Goal: Task Accomplishment & Management: Manage account settings

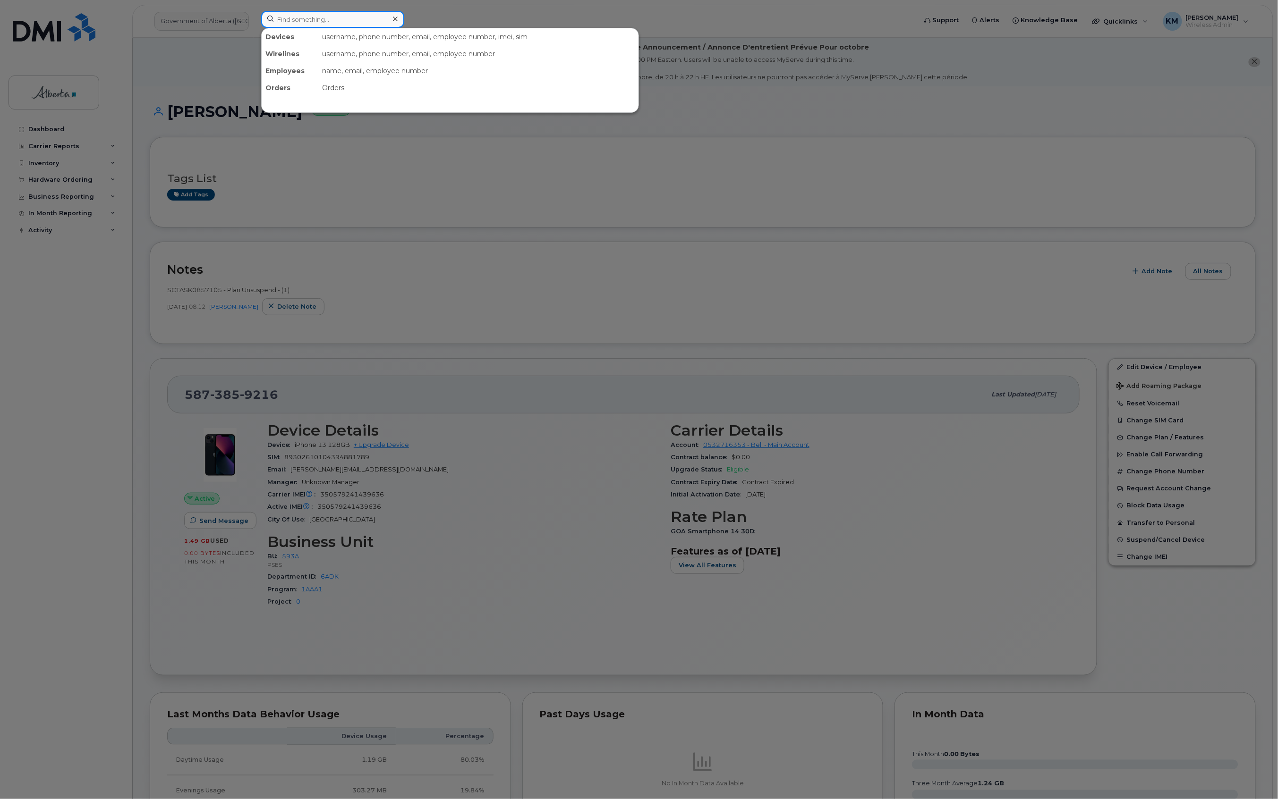
click at [357, 18] on input at bounding box center [332, 19] width 143 height 17
type input "l"
click at [395, 19] on icon at bounding box center [395, 19] width 5 height 5
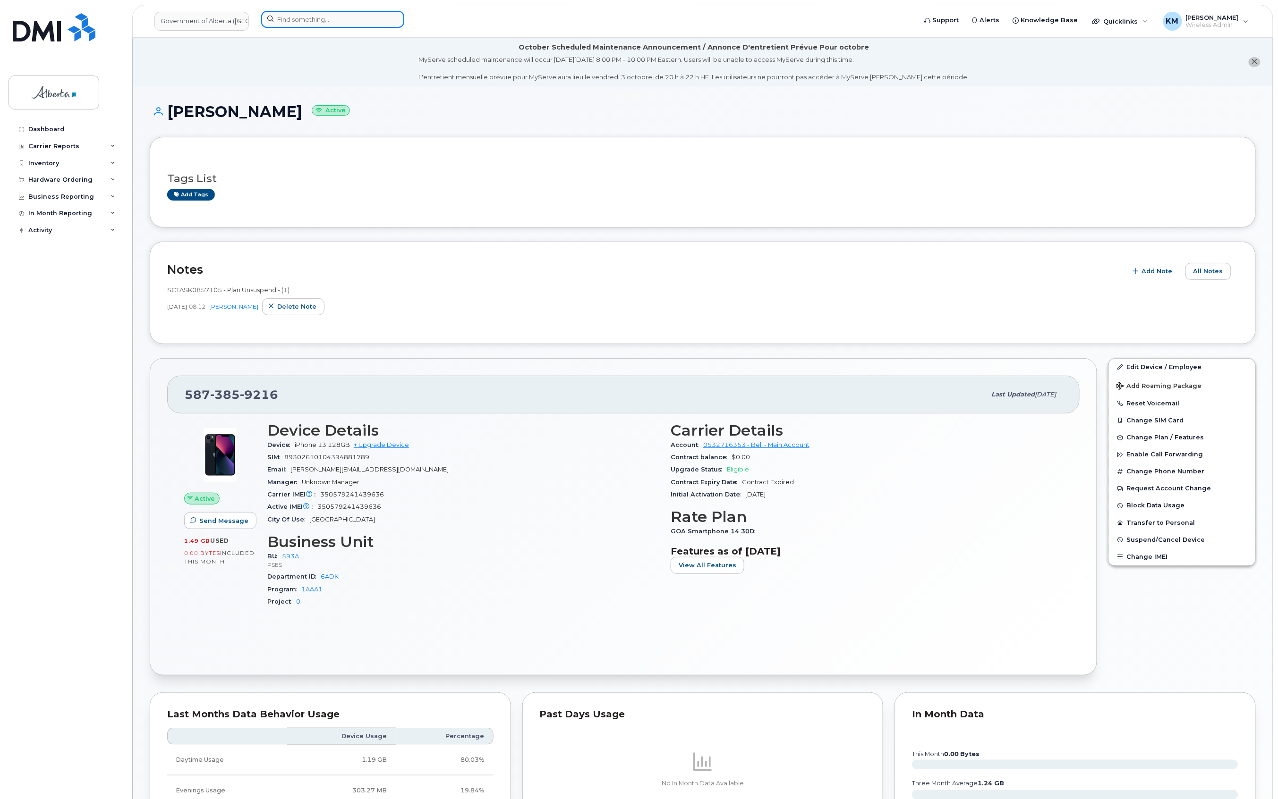
click at [303, 24] on input at bounding box center [332, 19] width 143 height 17
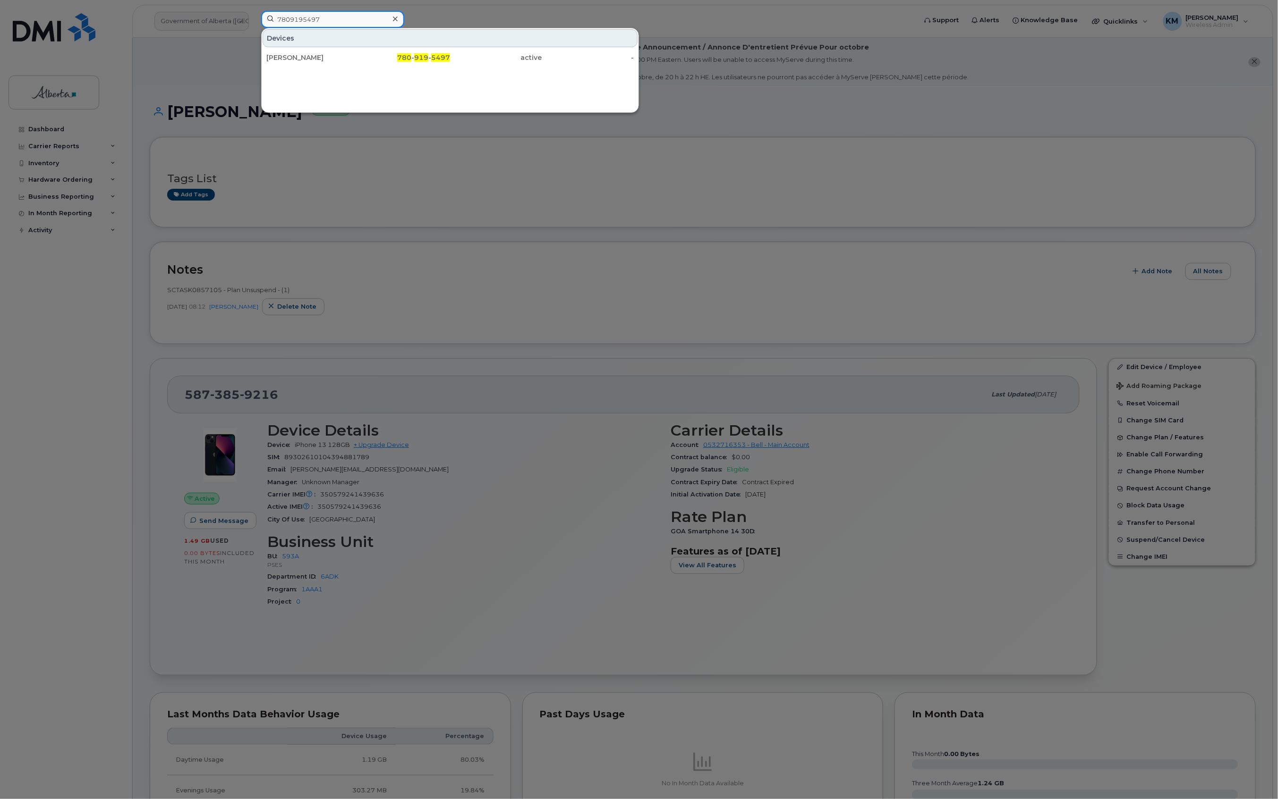
type input "7809195497"
click at [314, 57] on div "[PERSON_NAME]" at bounding box center [312, 57] width 92 height 9
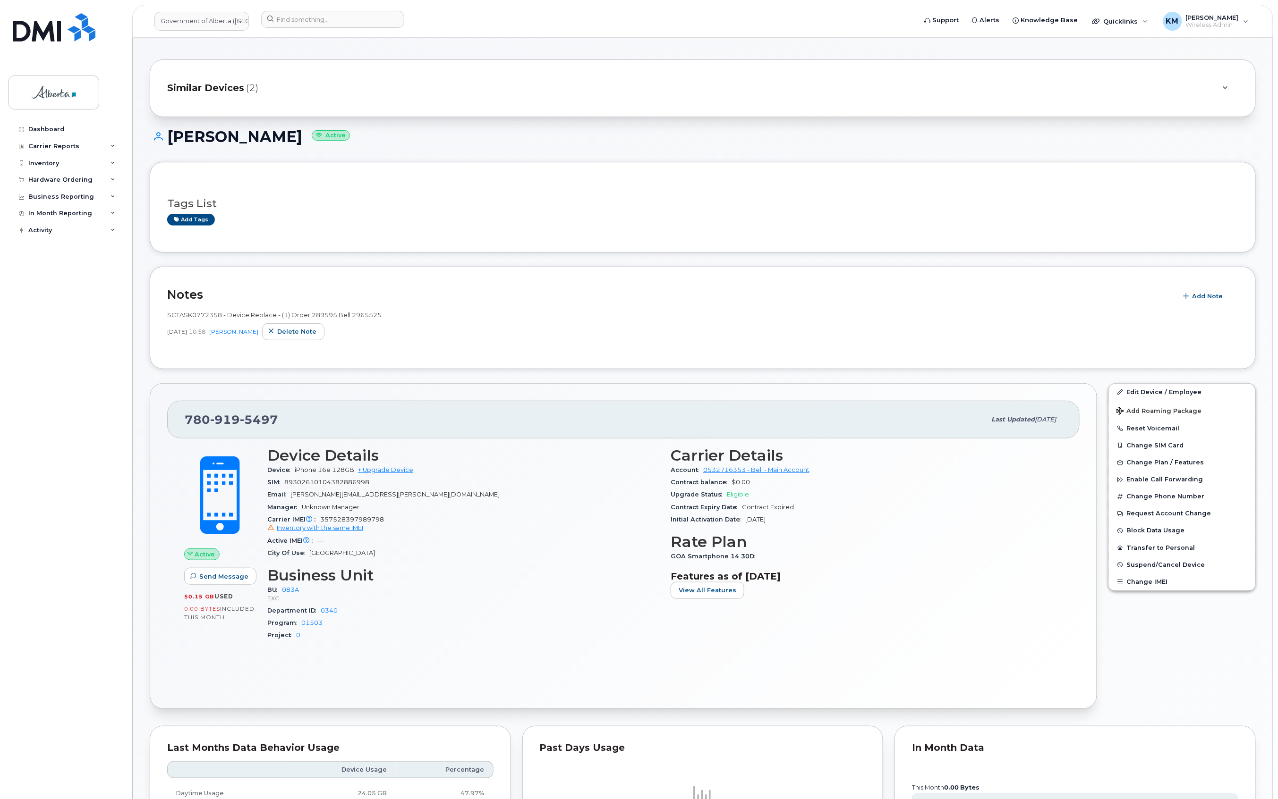
scroll to position [63, 0]
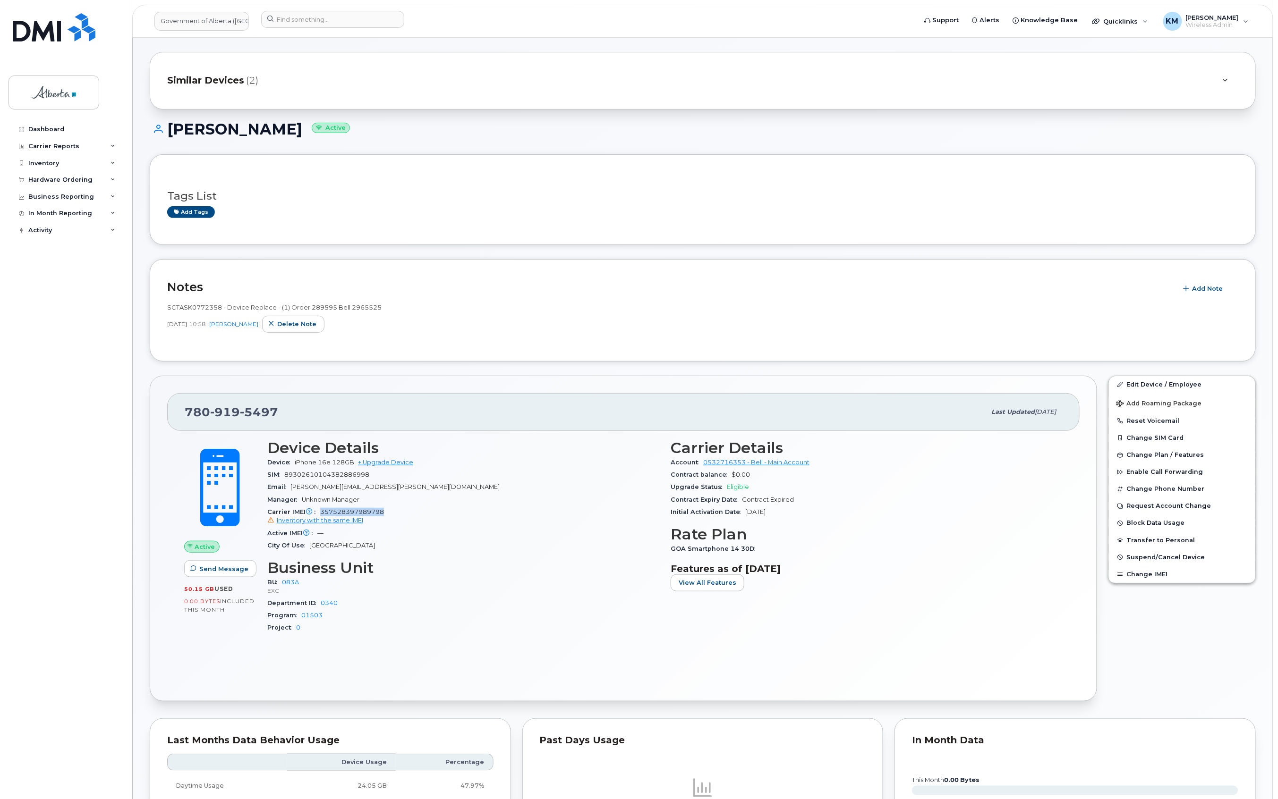
drag, startPoint x: 388, startPoint y: 514, endPoint x: 322, endPoint y: 518, distance: 65.7
click at [322, 518] on div "Carrier IMEI Carrier IMEI is reported during the last billing cycle or change o…" at bounding box center [463, 516] width 392 height 21
copy span "357528397989798"
click at [1140, 382] on link "Edit Device / Employee" at bounding box center [1182, 384] width 146 height 17
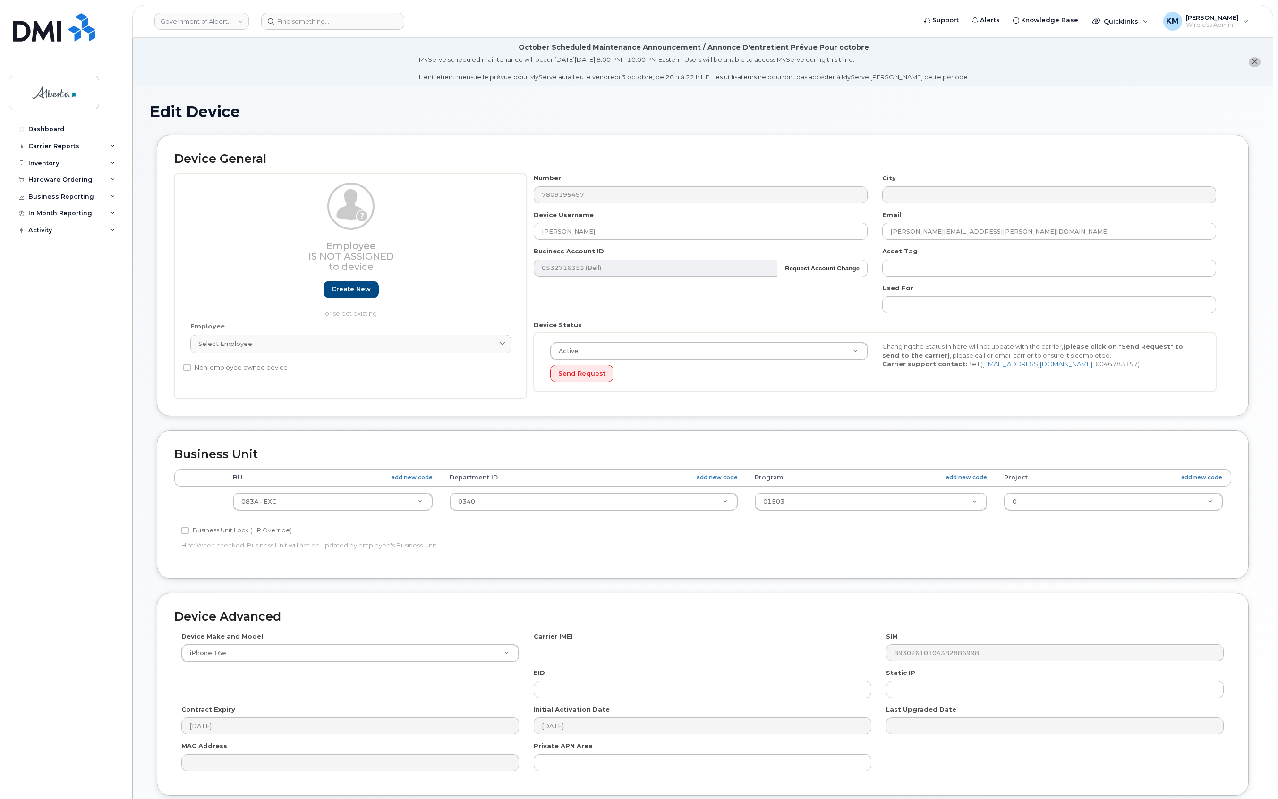
select select "4733126"
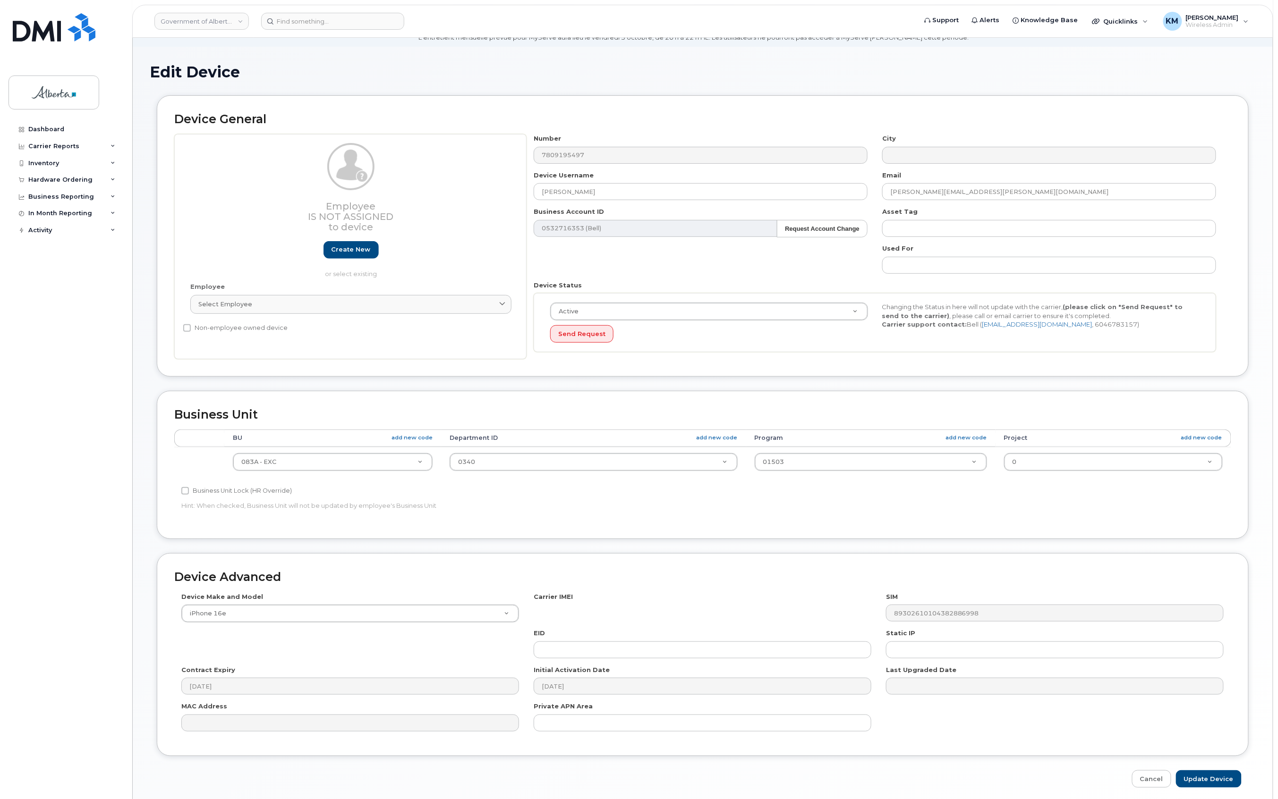
scroll to position [78, 0]
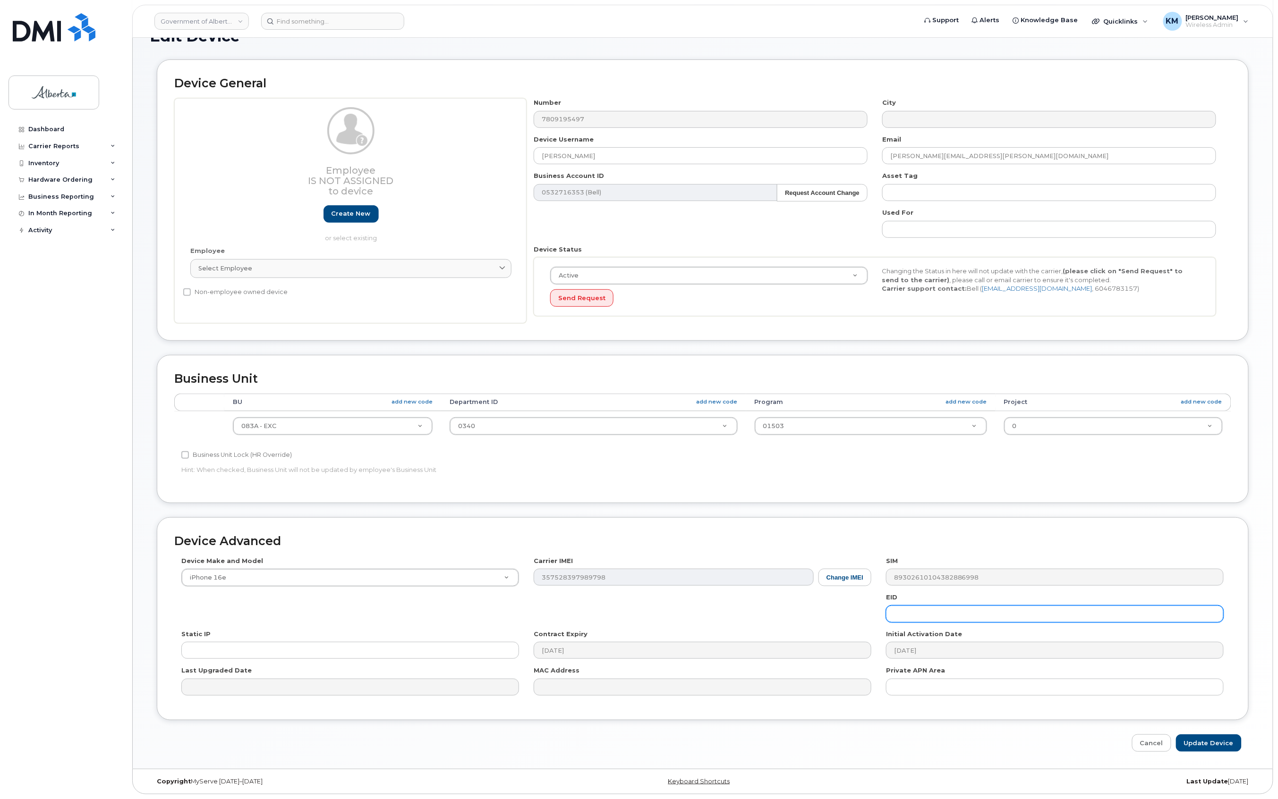
paste input "89043052010008887024022676387520"
type input "89043052010008887024022676387520"
click at [1202, 741] on input "Update Device" at bounding box center [1209, 743] width 66 height 17
type input "Saving..."
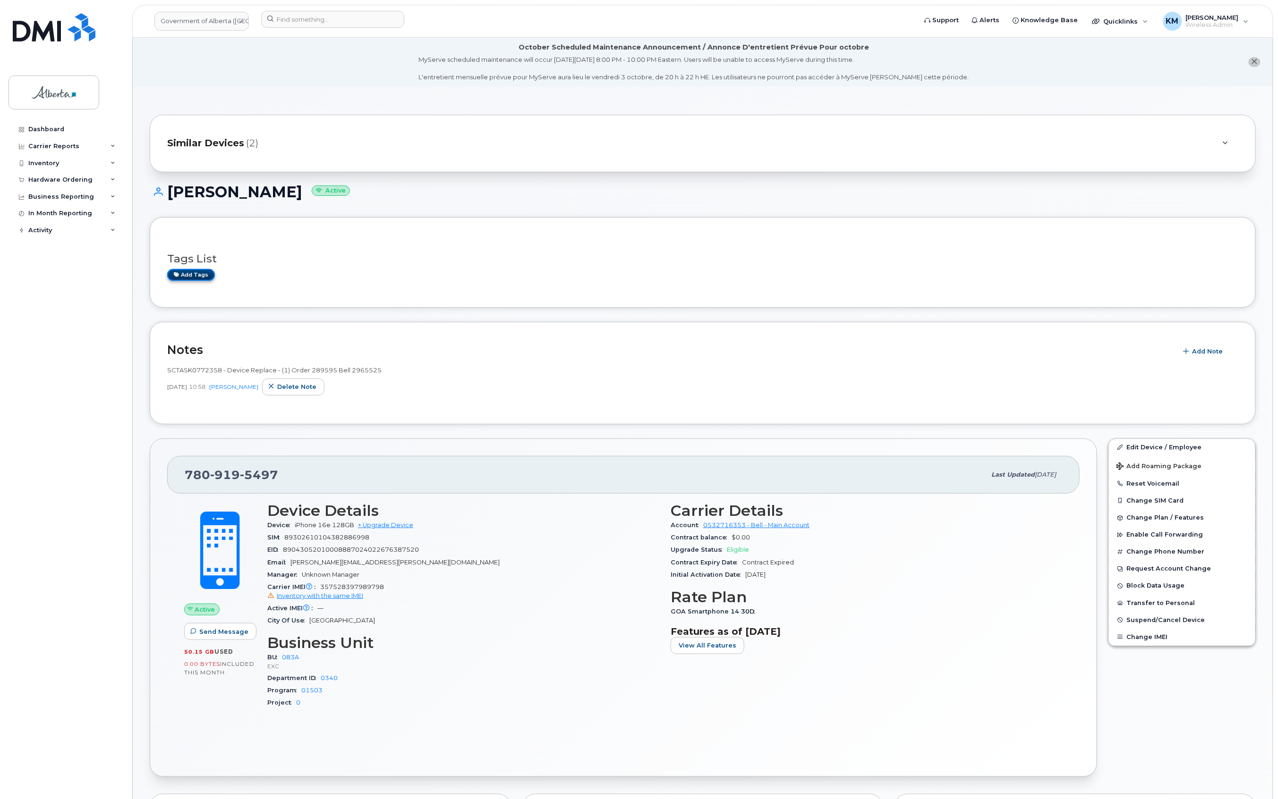
click at [200, 274] on link "Add tags" at bounding box center [191, 275] width 48 height 12
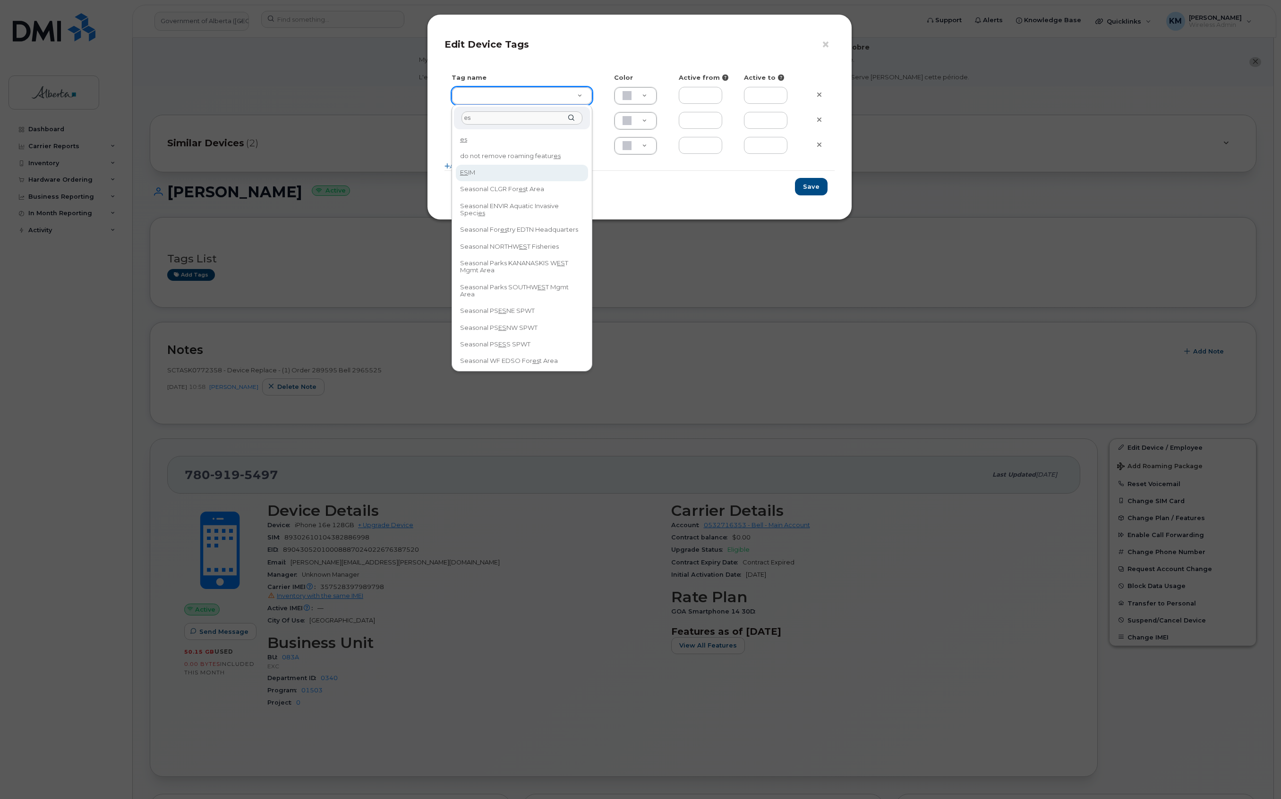
type input "es"
type input "ESIM"
type input "D6CDC1"
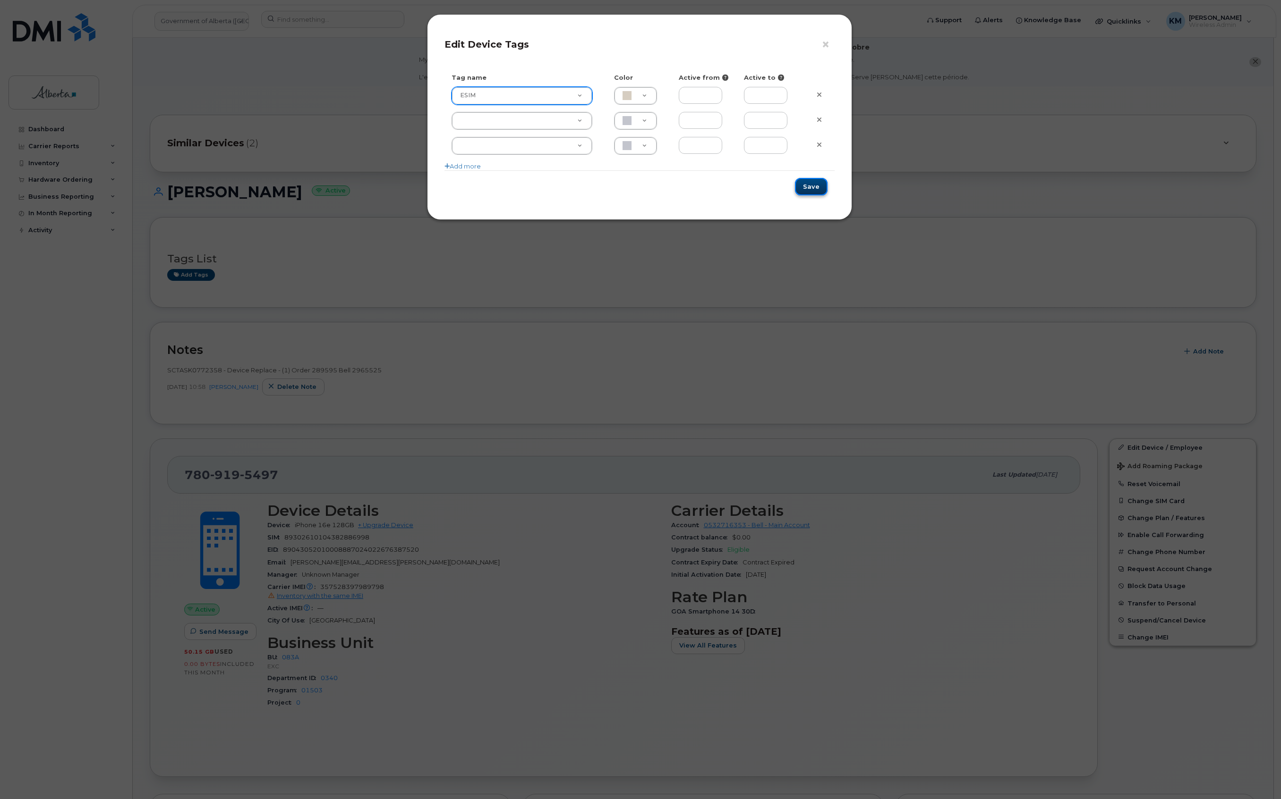
click at [815, 190] on button "Save" at bounding box center [811, 186] width 33 height 17
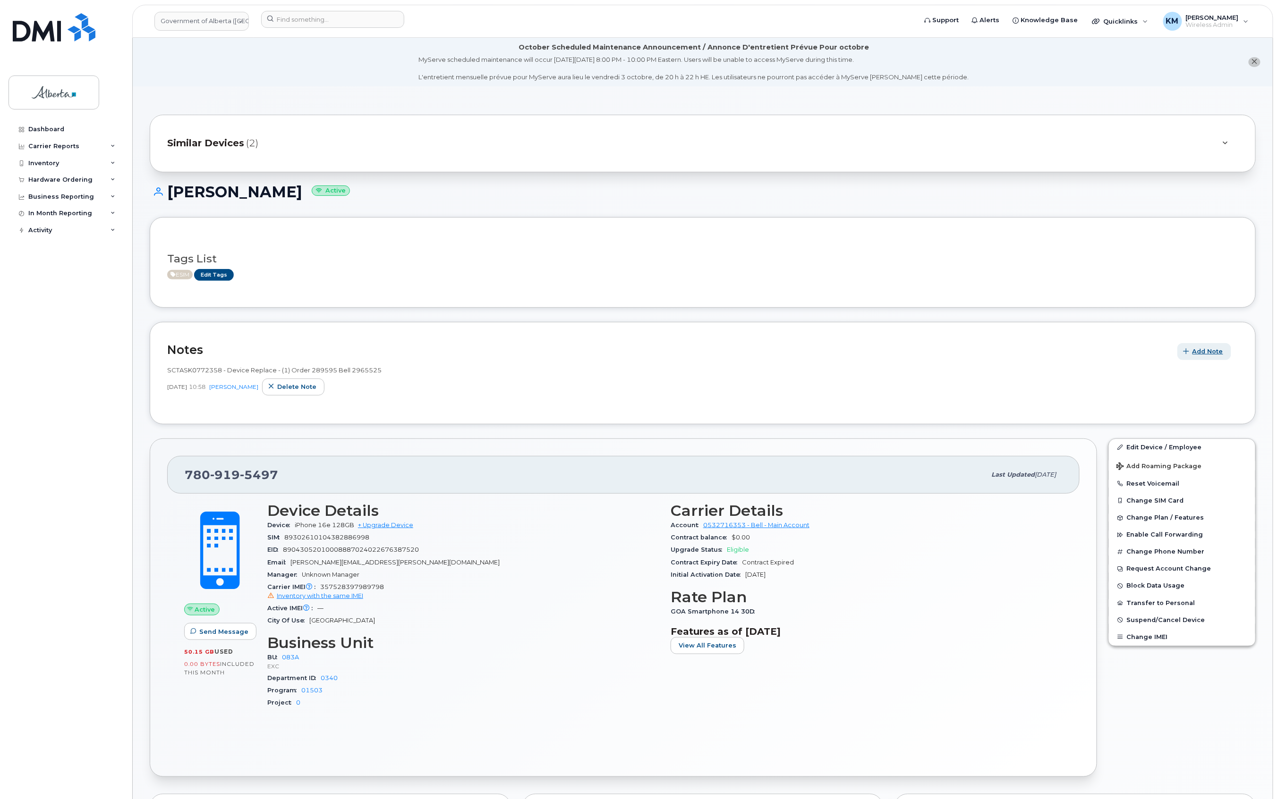
click at [1199, 348] on span "Add Note" at bounding box center [1207, 351] width 31 height 9
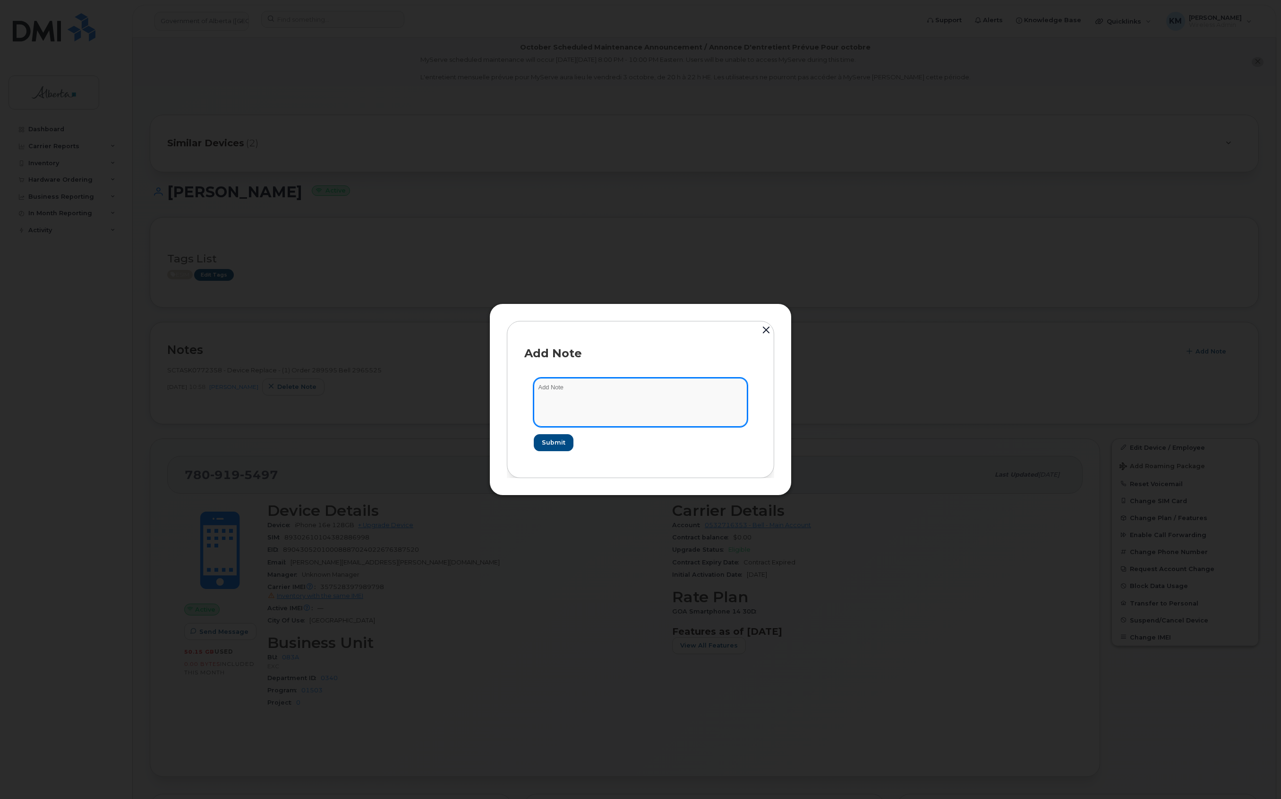
click at [640, 406] on textarea at bounding box center [640, 402] width 213 height 48
paste textarea "SIM Replace - 7809195497"
type textarea "SCTASK0859580 - SIM Replace - 7809195497"
click at [546, 442] on span "Submit" at bounding box center [553, 442] width 24 height 9
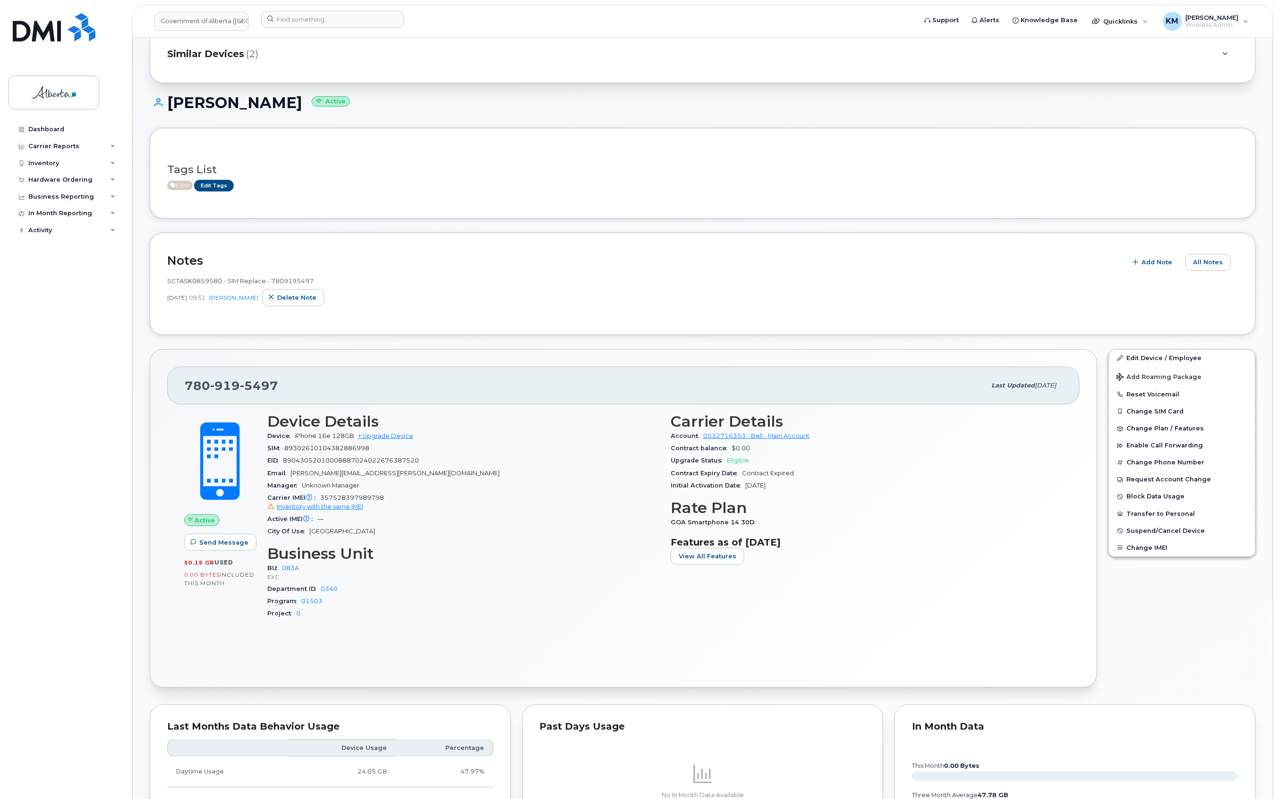
scroll to position [126, 0]
